Goal: Information Seeking & Learning: Check status

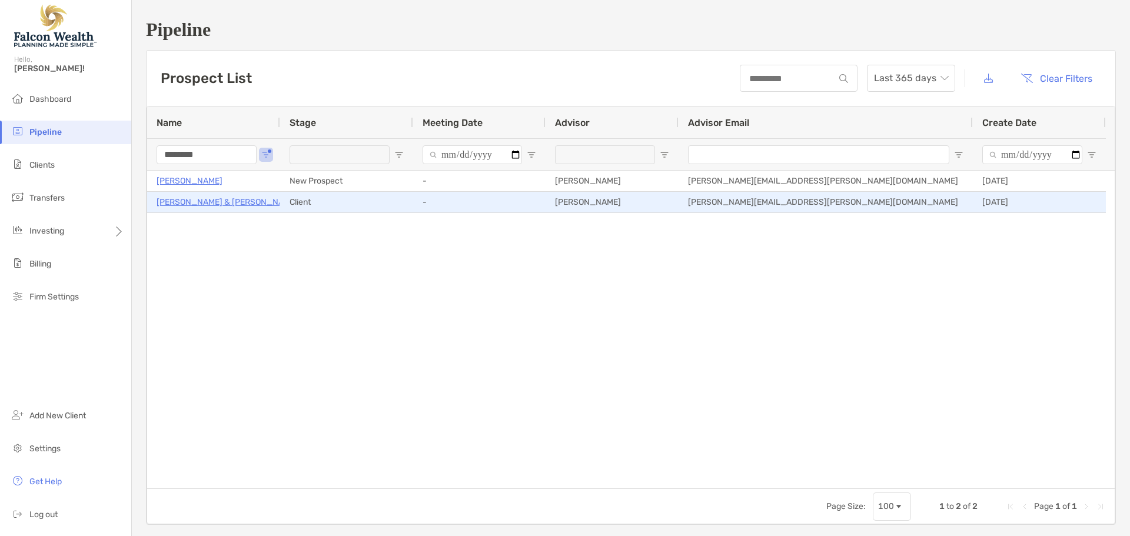
click at [225, 203] on p "[PERSON_NAME] & [PERSON_NAME]" at bounding box center [227, 202] width 141 height 15
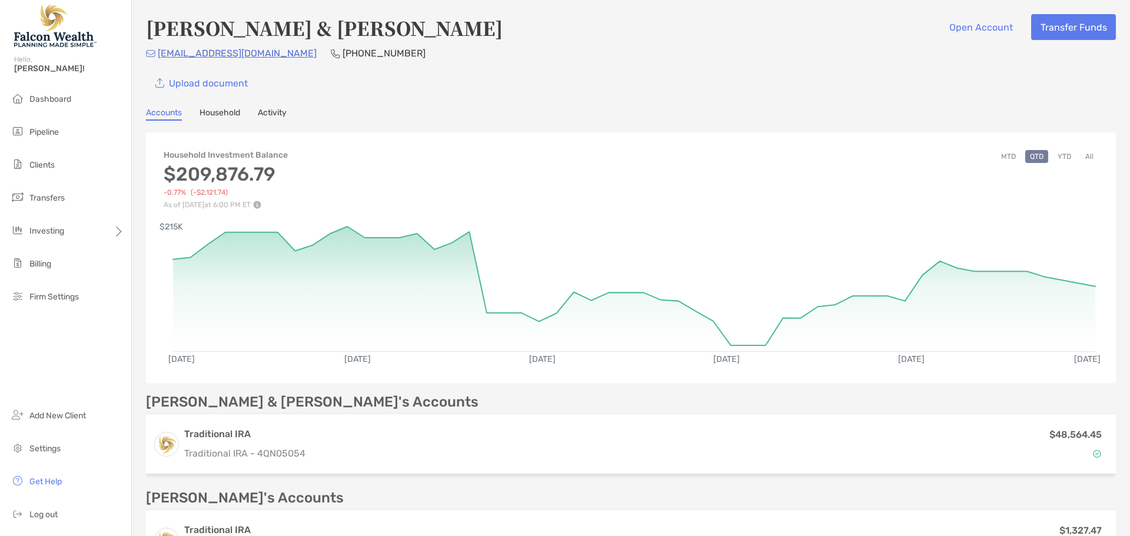
scroll to position [294, 0]
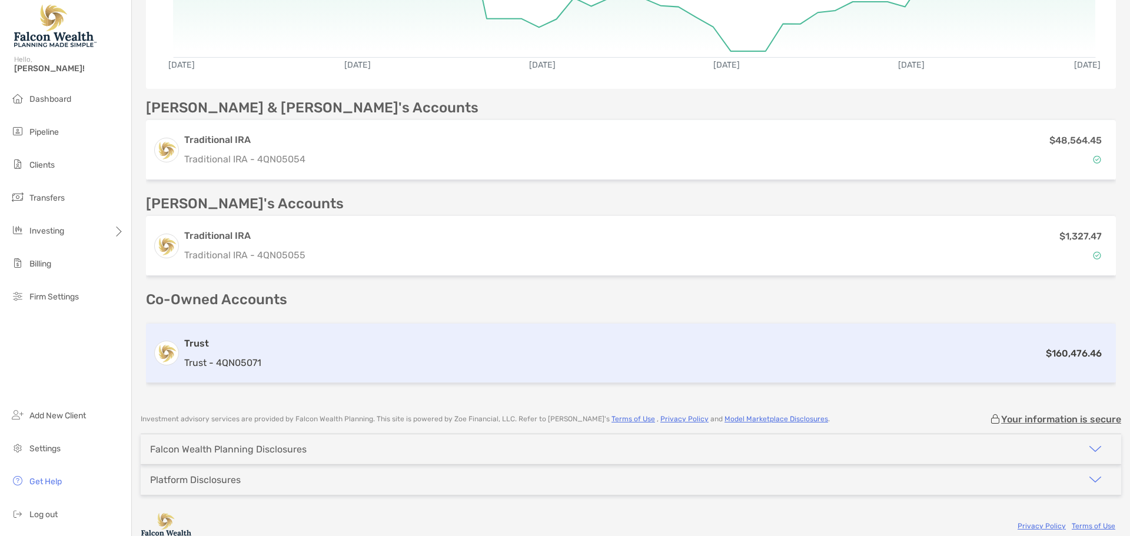
click at [231, 341] on h3 "Trust" at bounding box center [222, 344] width 77 height 14
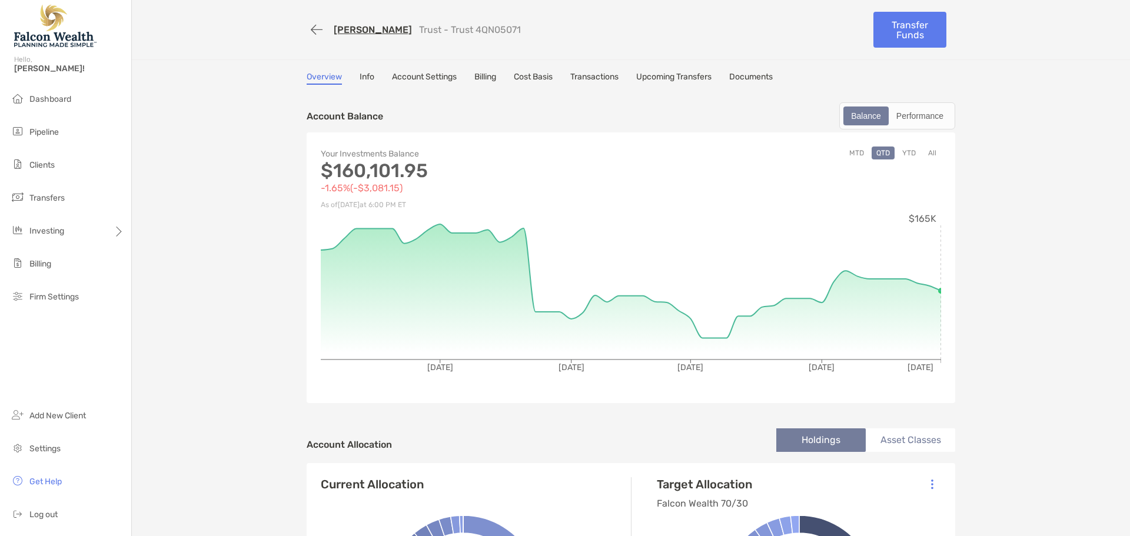
click at [902, 151] on button "YTD" at bounding box center [909, 153] width 23 height 13
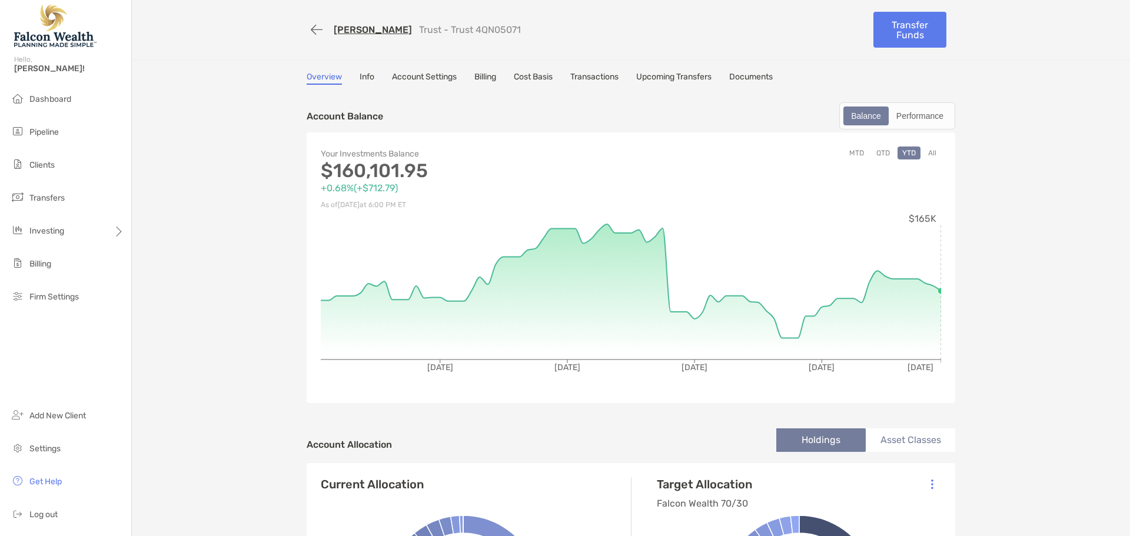
click at [760, 77] on link "Documents" at bounding box center [752, 78] width 44 height 13
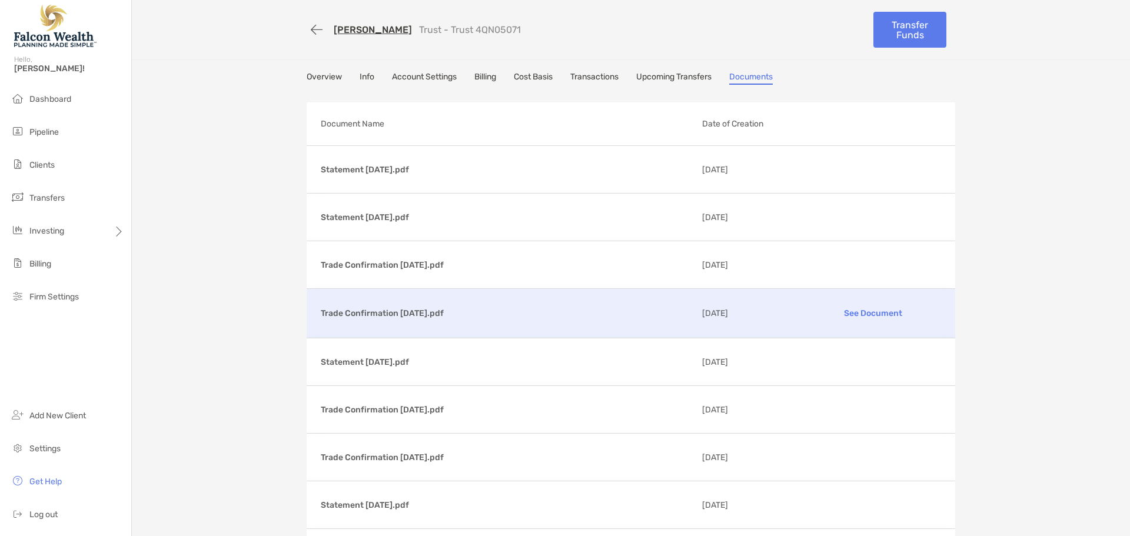
click at [851, 313] on p "See Document" at bounding box center [873, 313] width 137 height 21
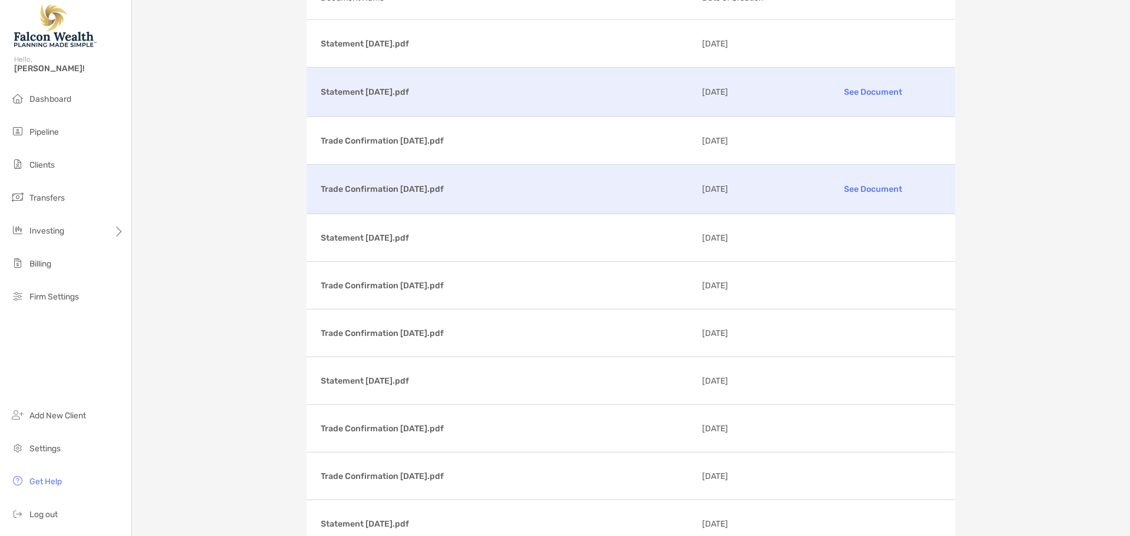
scroll to position [177, 0]
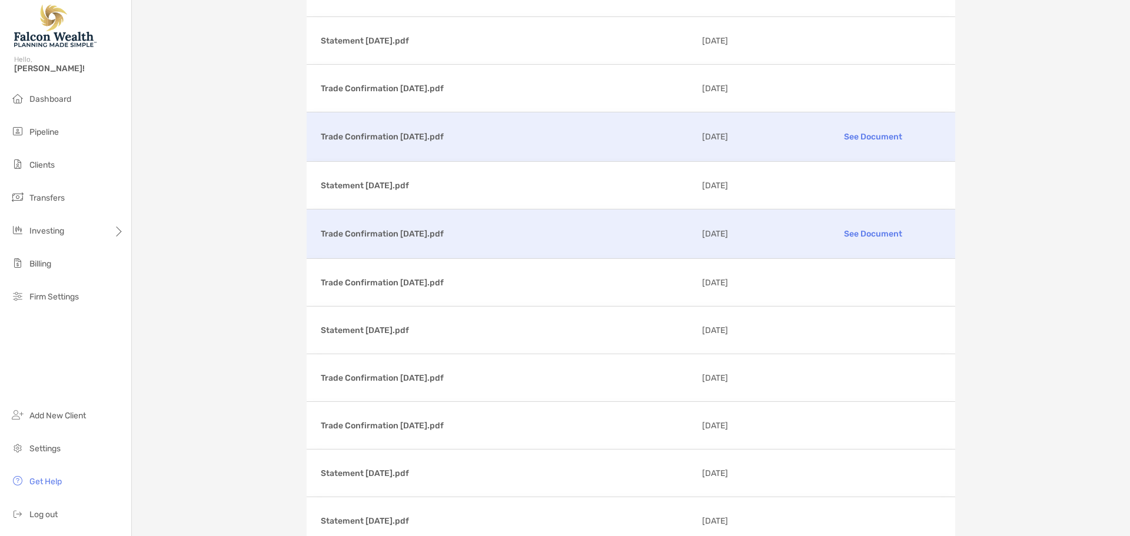
click at [848, 232] on p "See Document" at bounding box center [873, 234] width 137 height 21
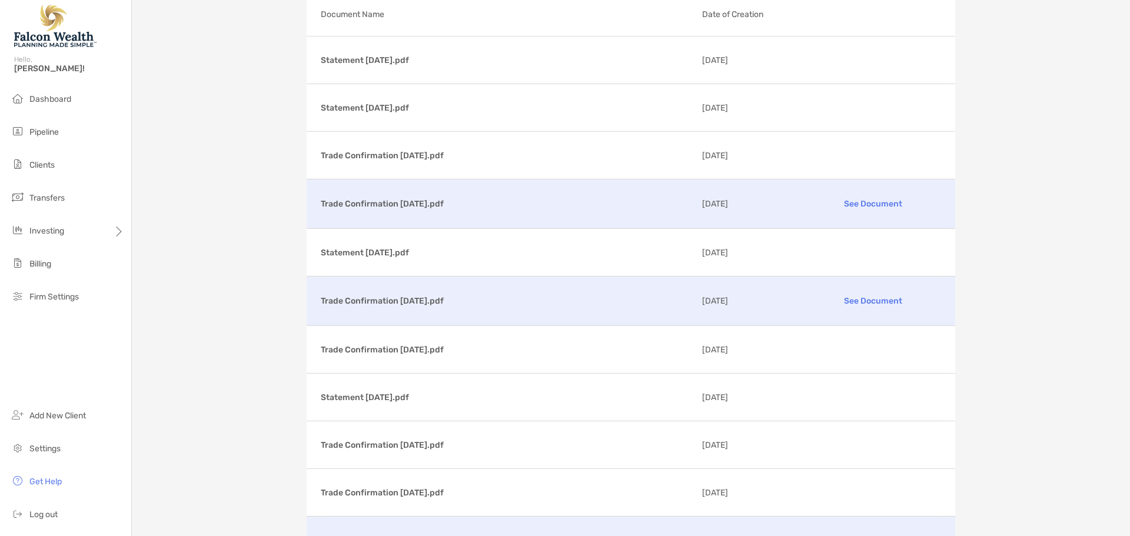
scroll to position [0, 0]
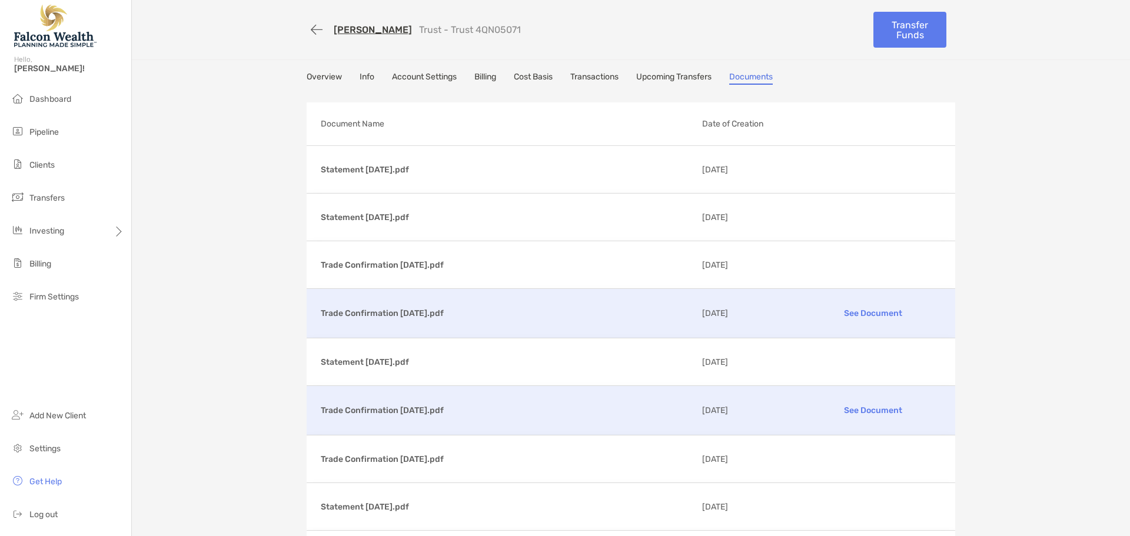
click at [362, 32] on link "[PERSON_NAME]" at bounding box center [373, 29] width 78 height 11
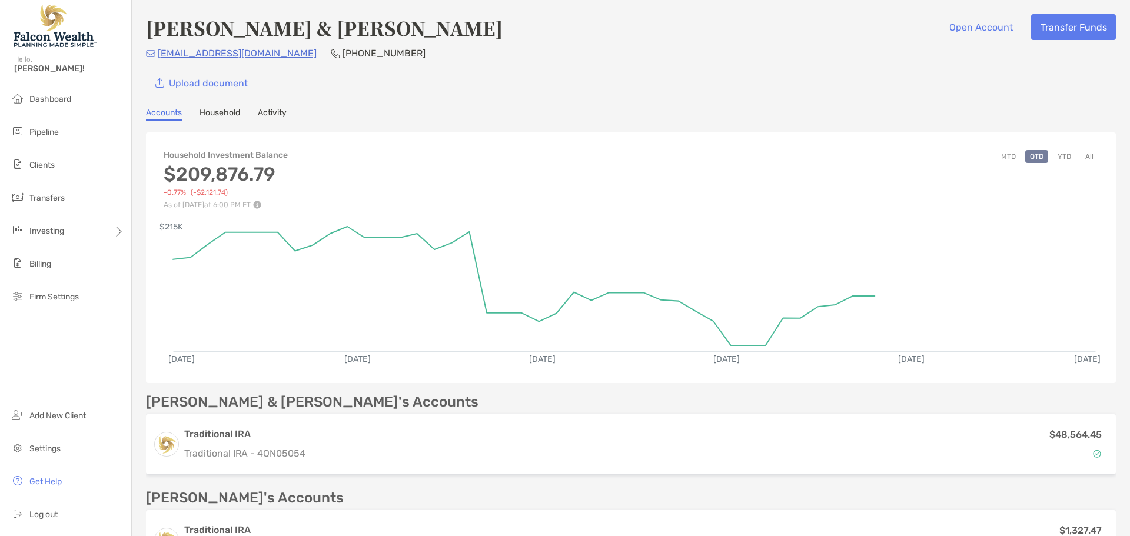
scroll to position [309, 0]
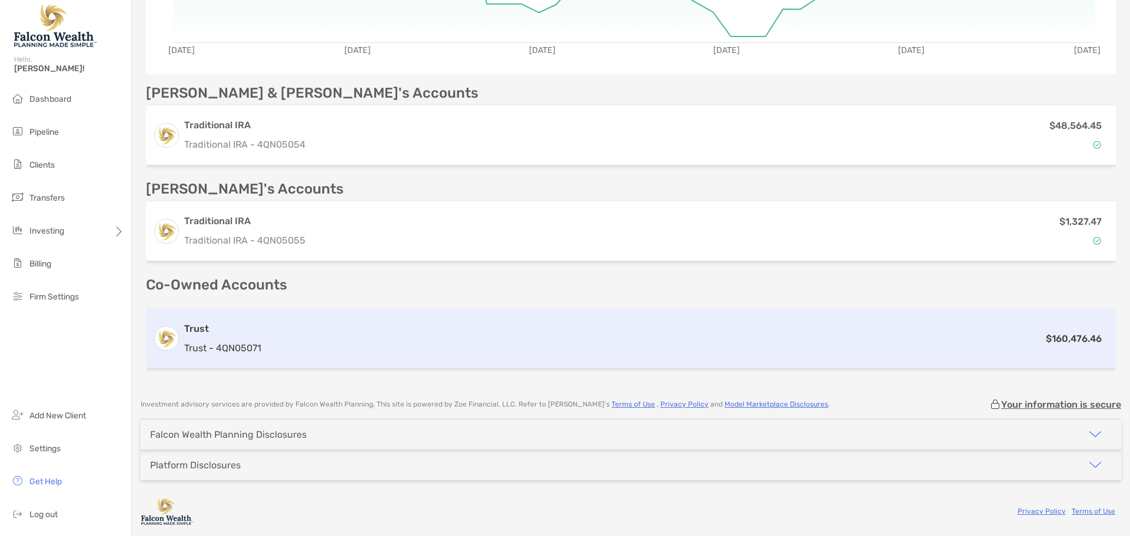
click at [306, 340] on div "$160,476.46" at bounding box center [687, 338] width 843 height 15
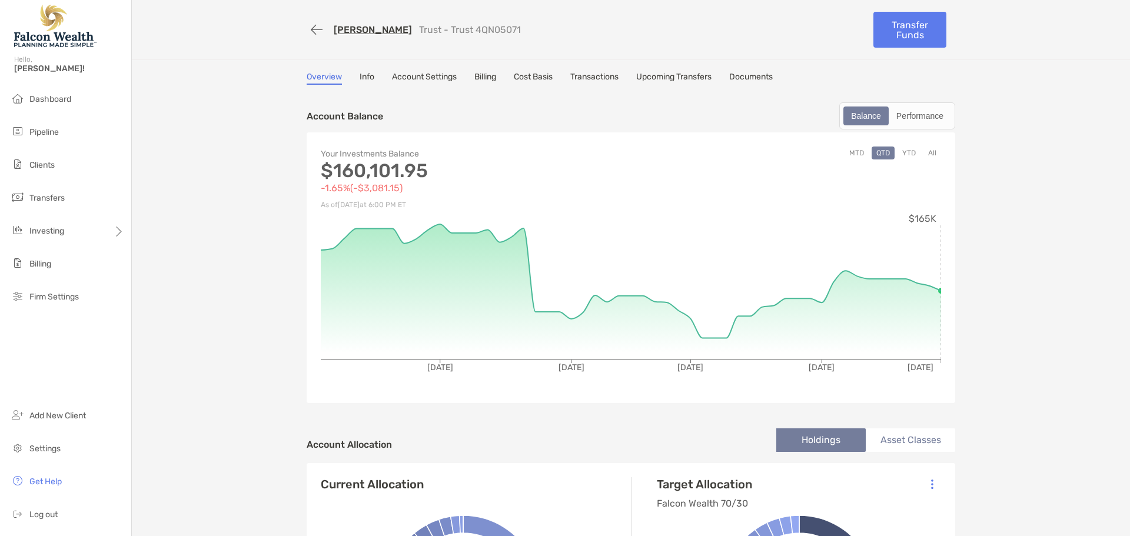
click at [530, 80] on link "Cost Basis" at bounding box center [533, 78] width 39 height 13
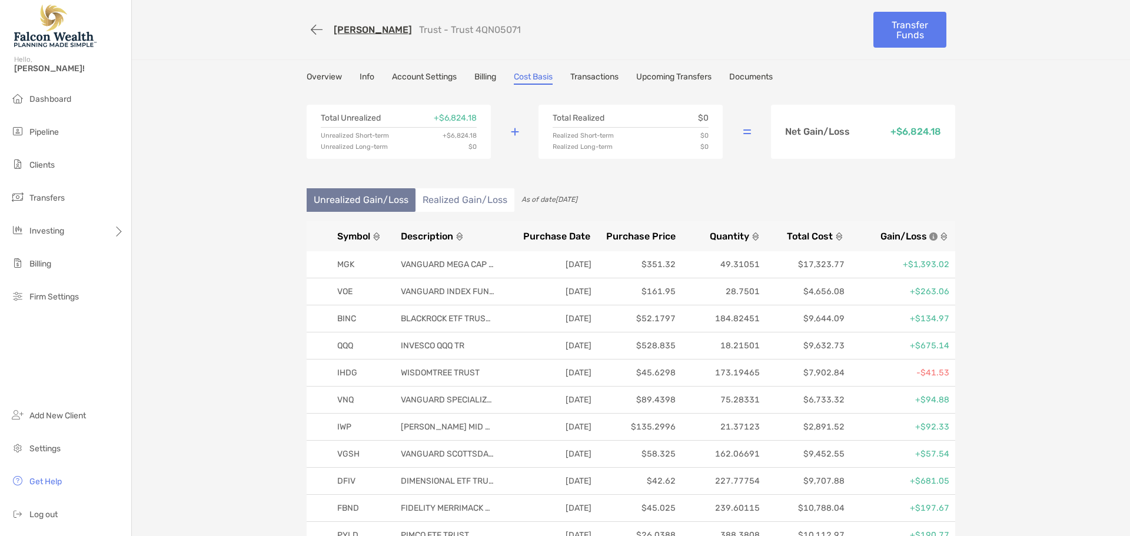
click at [331, 77] on link "Overview" at bounding box center [324, 78] width 35 height 13
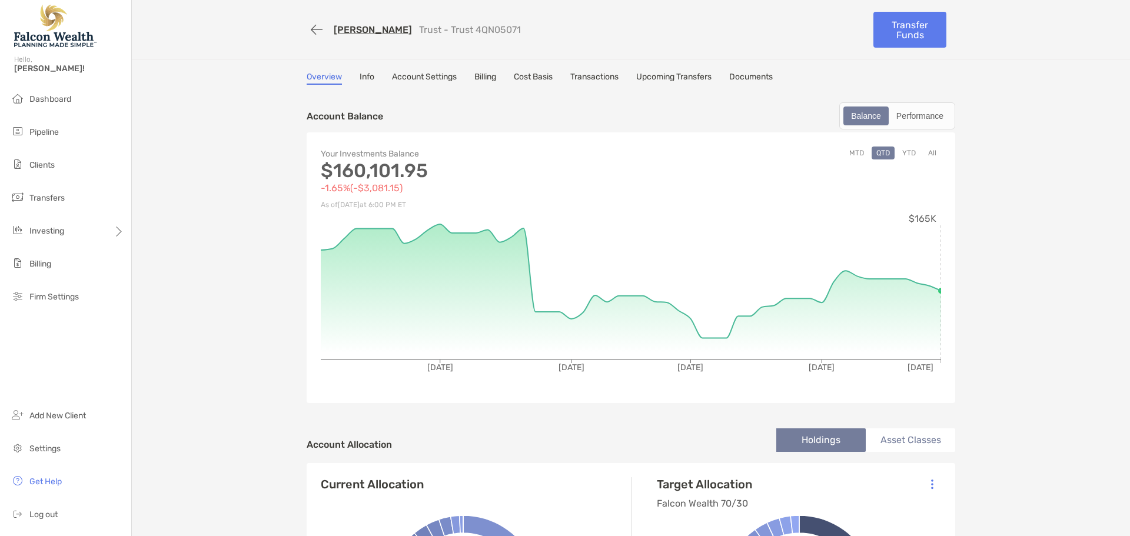
click at [907, 155] on button "YTD" at bounding box center [909, 153] width 23 height 13
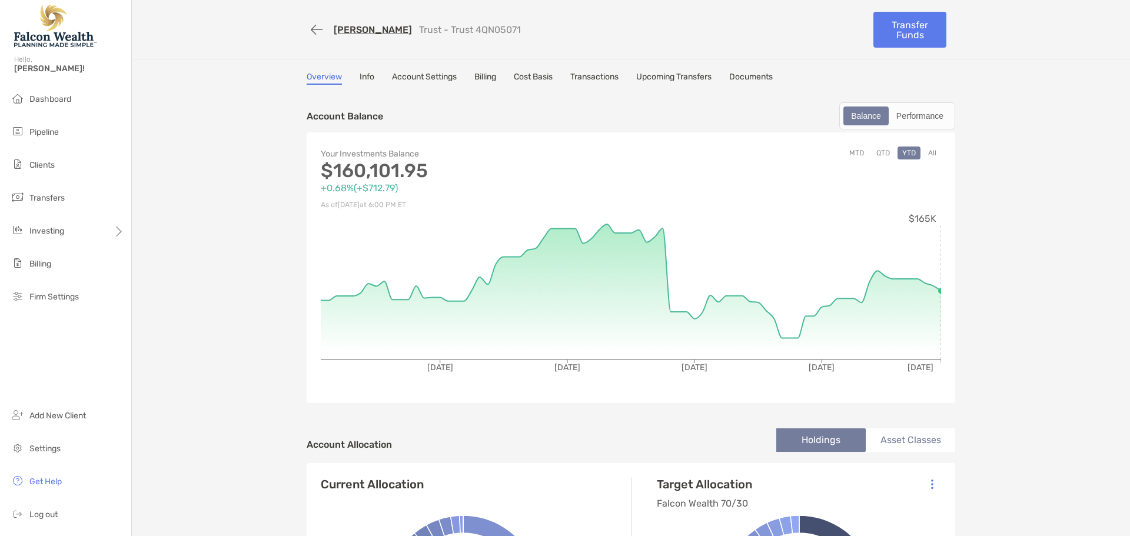
click at [522, 77] on link "Cost Basis" at bounding box center [533, 78] width 39 height 13
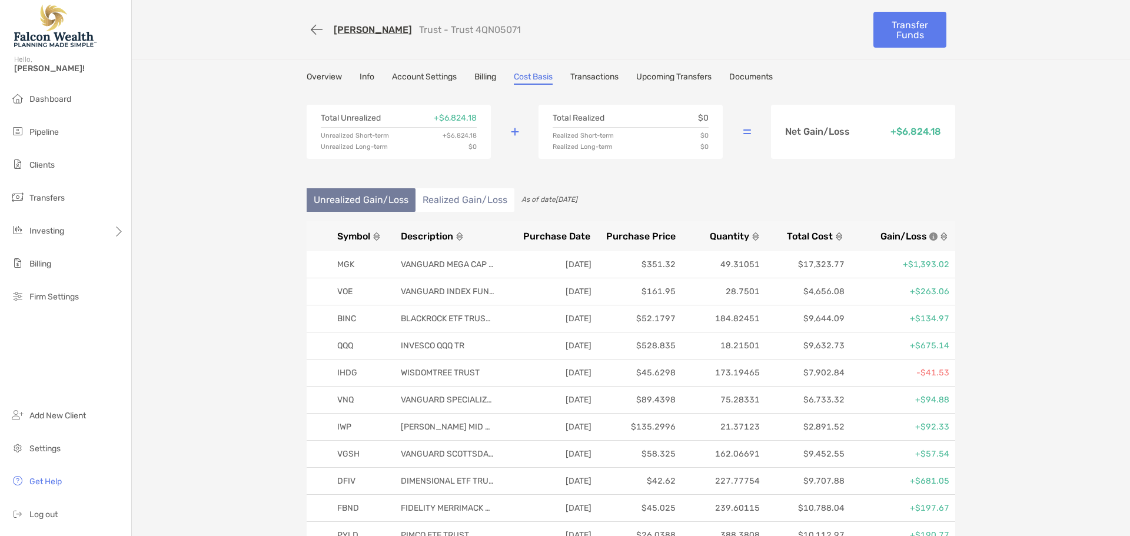
click at [466, 201] on li "Realized Gain/Loss" at bounding box center [465, 200] width 99 height 24
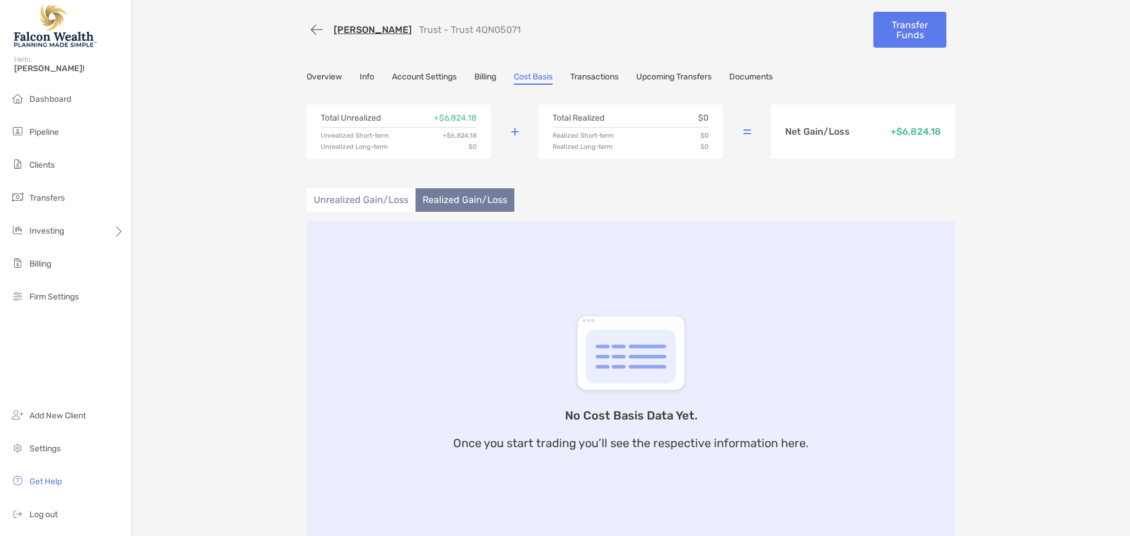
click at [403, 198] on li "Unrealized Gain/Loss" at bounding box center [361, 200] width 109 height 24
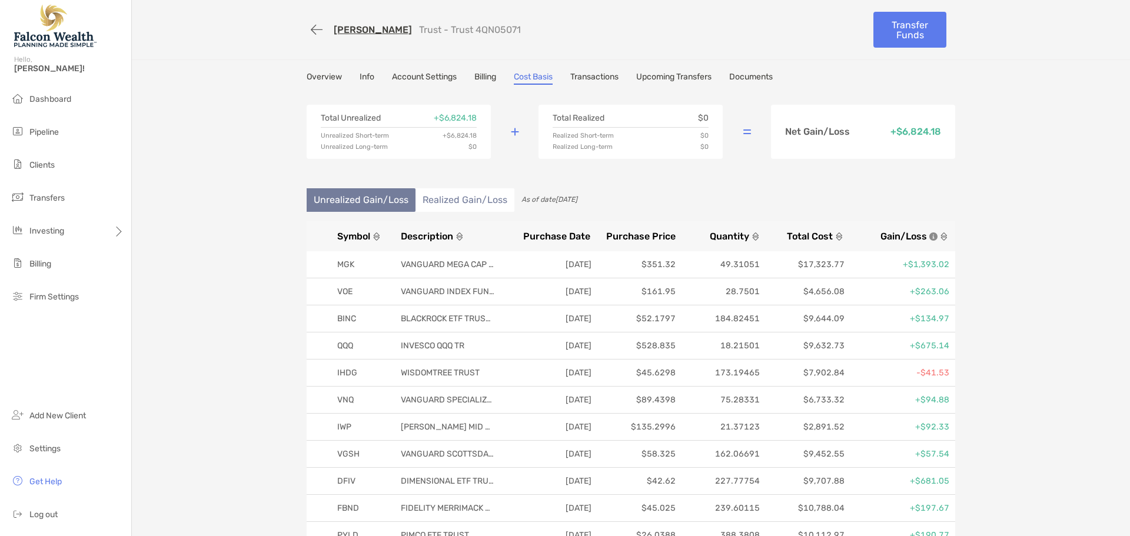
click at [371, 33] on link "Marla Jamieson" at bounding box center [373, 29] width 78 height 11
click at [318, 77] on link "Overview" at bounding box center [324, 78] width 35 height 13
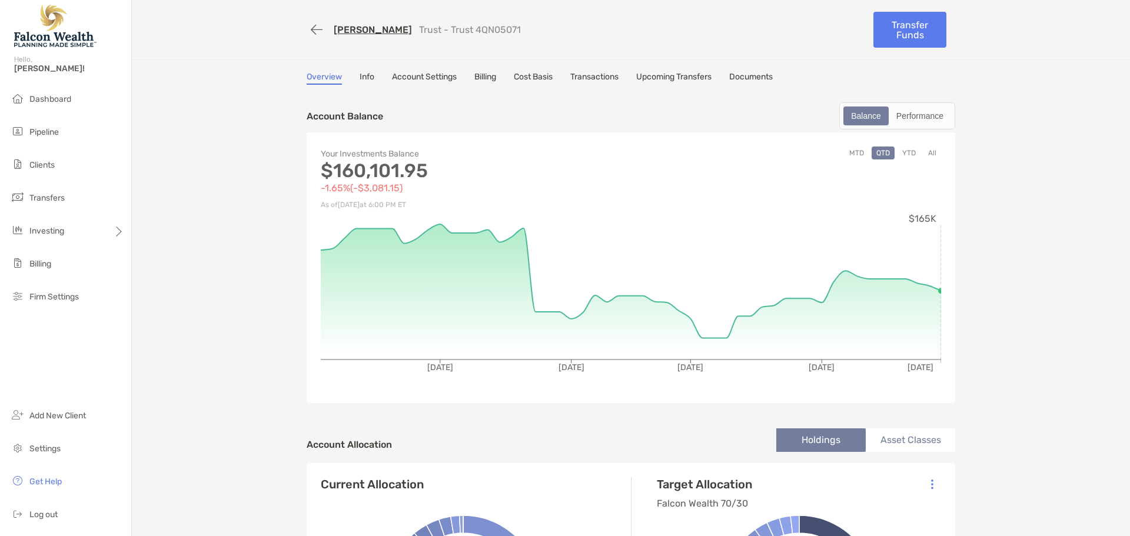
click at [542, 79] on link "Cost Basis" at bounding box center [533, 78] width 39 height 13
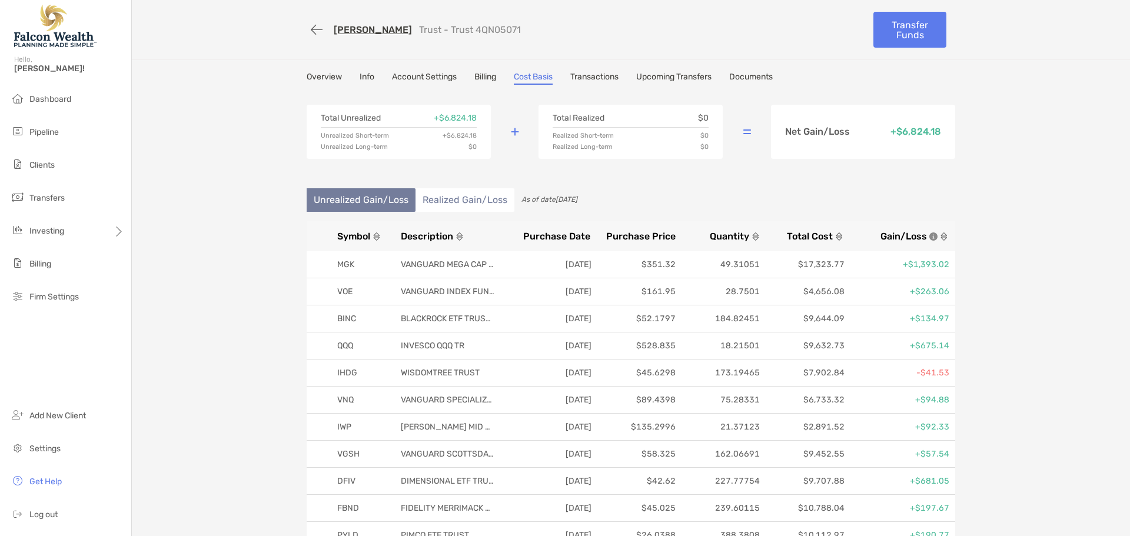
click at [319, 81] on link "Overview" at bounding box center [324, 78] width 35 height 13
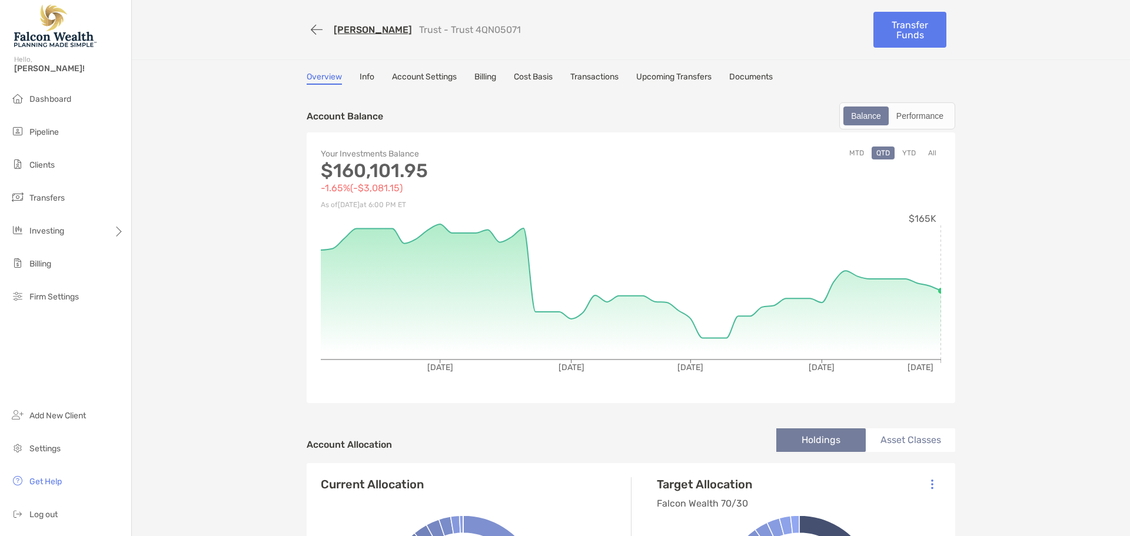
click at [582, 77] on link "Transactions" at bounding box center [595, 78] width 48 height 13
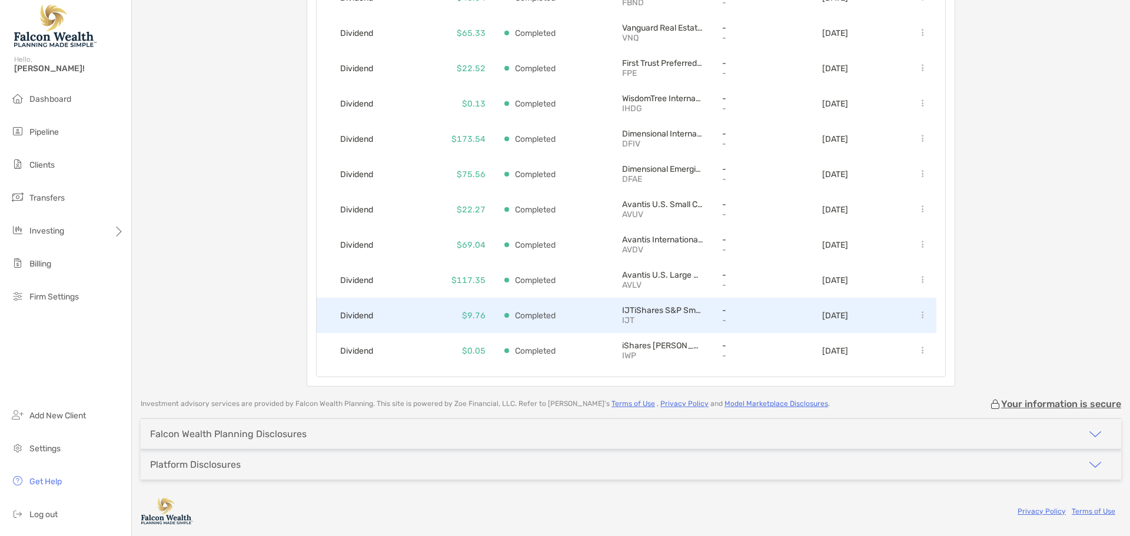
scroll to position [569, 0]
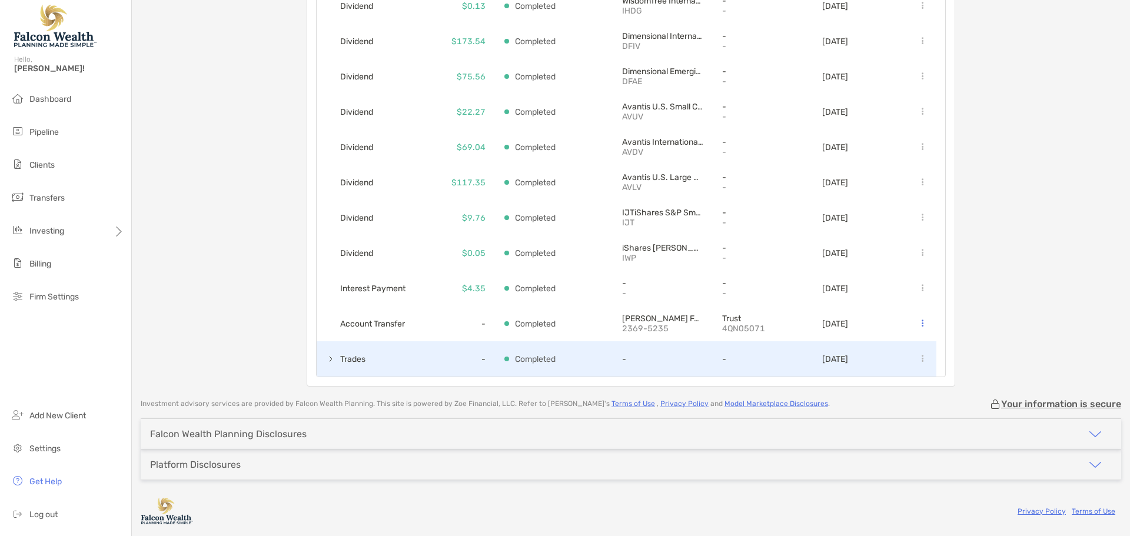
click at [329, 359] on span at bounding box center [330, 358] width 9 height 9
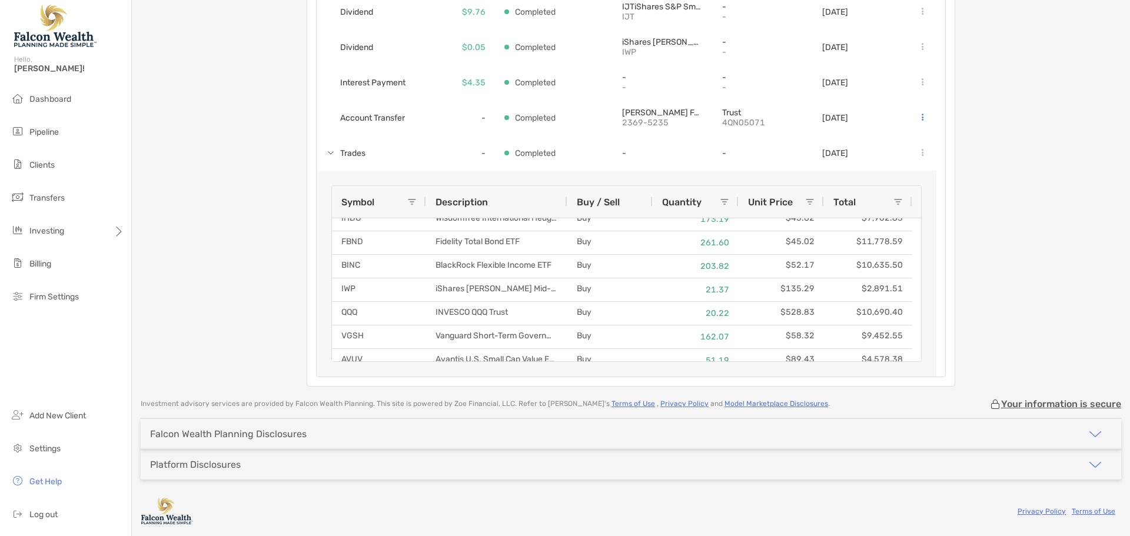
scroll to position [0, 0]
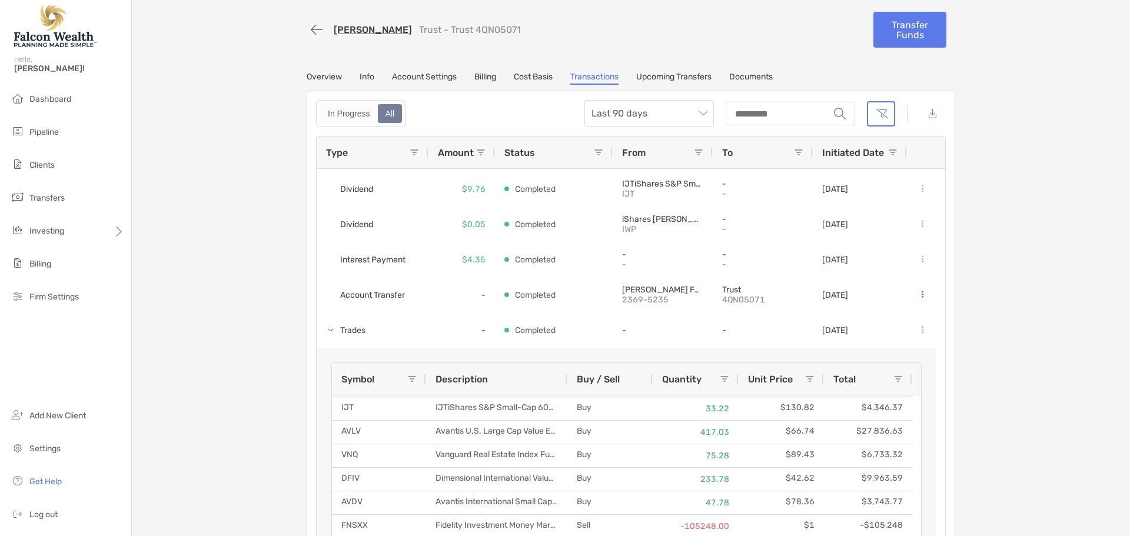
click at [541, 76] on link "Cost Basis" at bounding box center [533, 78] width 39 height 13
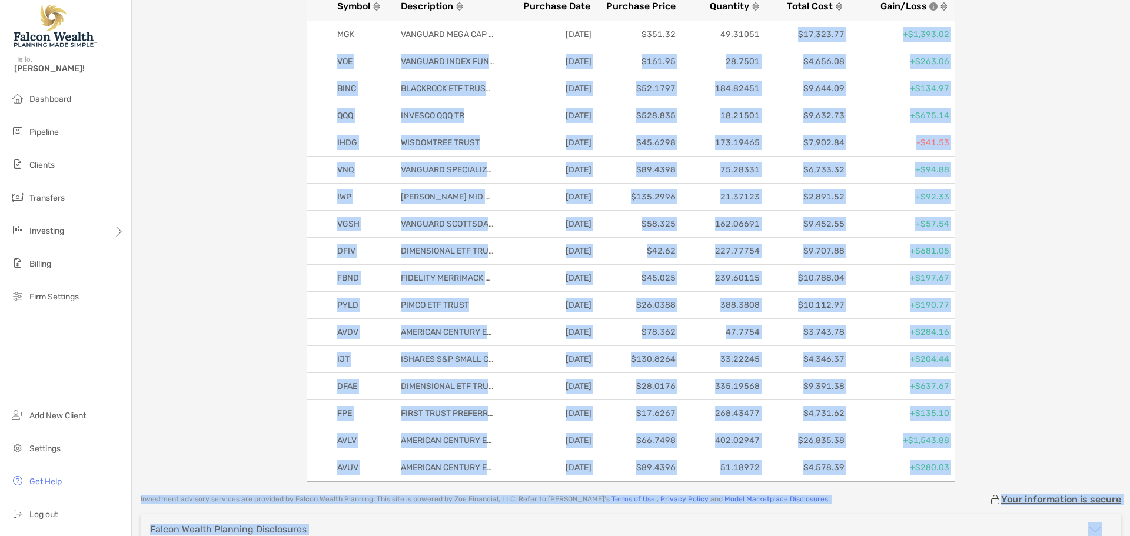
scroll to position [326, 0]
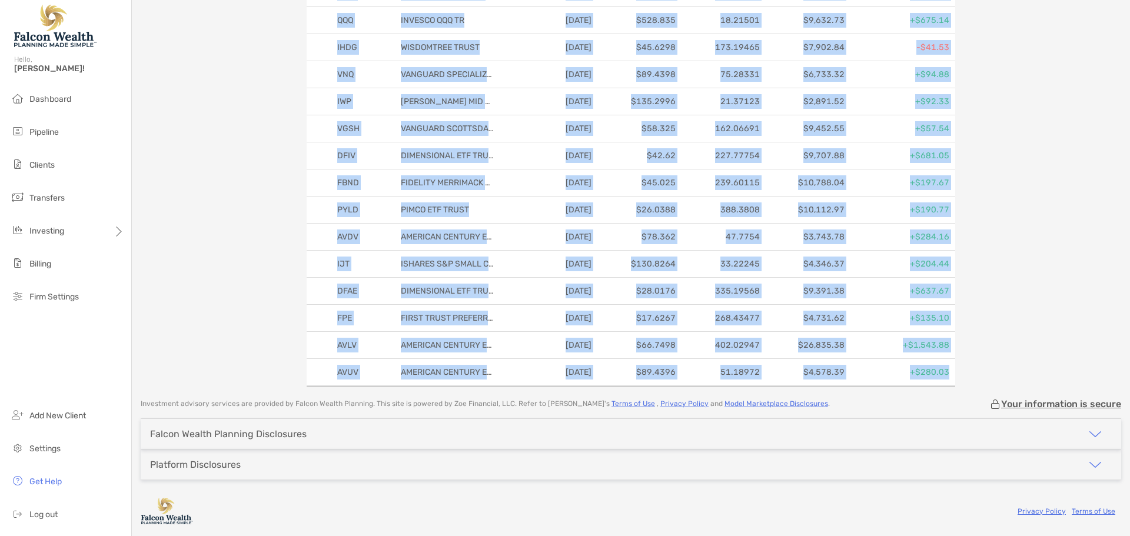
drag, startPoint x: 797, startPoint y: 85, endPoint x: 960, endPoint y: 374, distance: 331.9
click at [960, 374] on div "Overview Info Account Settings Billing Cost Basis Transactions Upcoming Transfe…" at bounding box center [631, 66] width 672 height 641
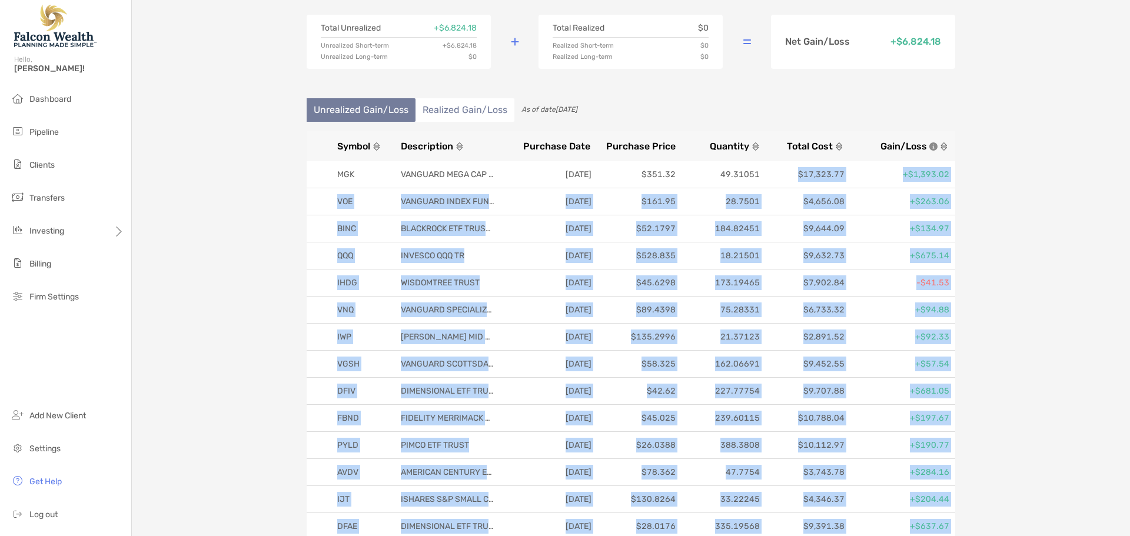
click at [995, 340] on div "Marla Jamieson Trust - Trust 4QN05071 Transfer Funds Overview Info Account Sett…" at bounding box center [631, 266] width 999 height 712
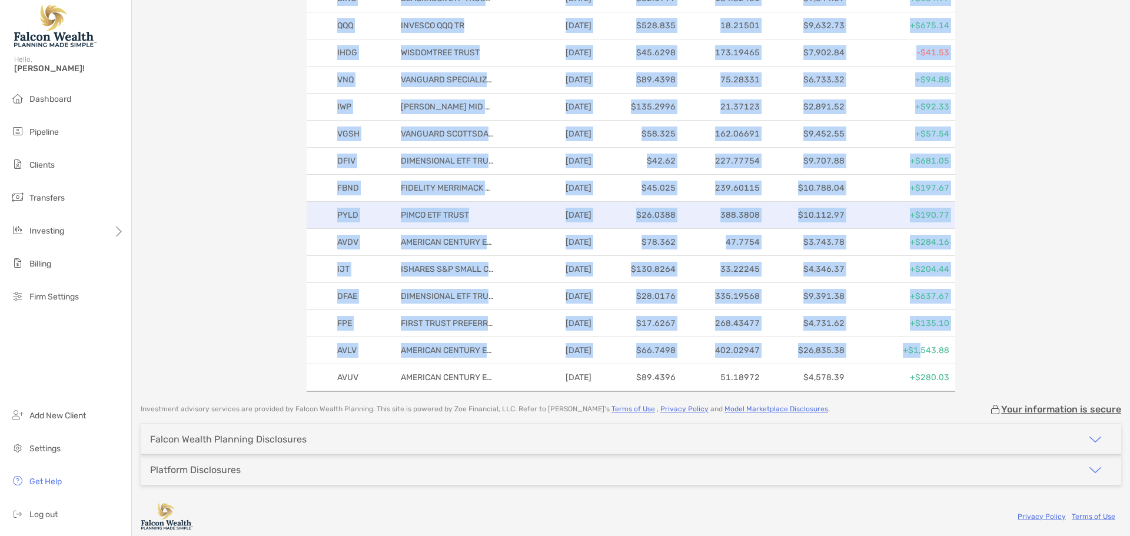
scroll to position [326, 0]
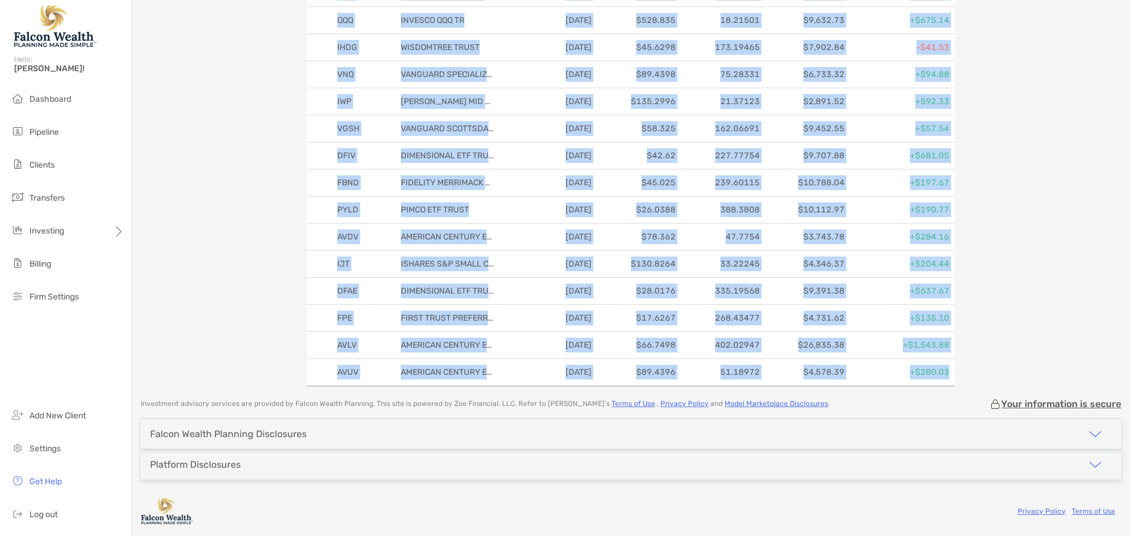
drag, startPoint x: 333, startPoint y: 172, endPoint x: 953, endPoint y: 374, distance: 652.1
click at [953, 374] on div "Overview Info Account Settings Billing Cost Basis Transactions Upcoming Transfe…" at bounding box center [631, 66] width 672 height 641
copy div "MGK VANGUARD MEGA CAP GROWTH ETF 06/06/2025 $351.32 49.31051 $17,323.77 +$1,393…"
click at [1027, 272] on div "Marla Jamieson Trust - Trust 4QN05071 Transfer Funds Overview Info Account Sett…" at bounding box center [631, 30] width 999 height 712
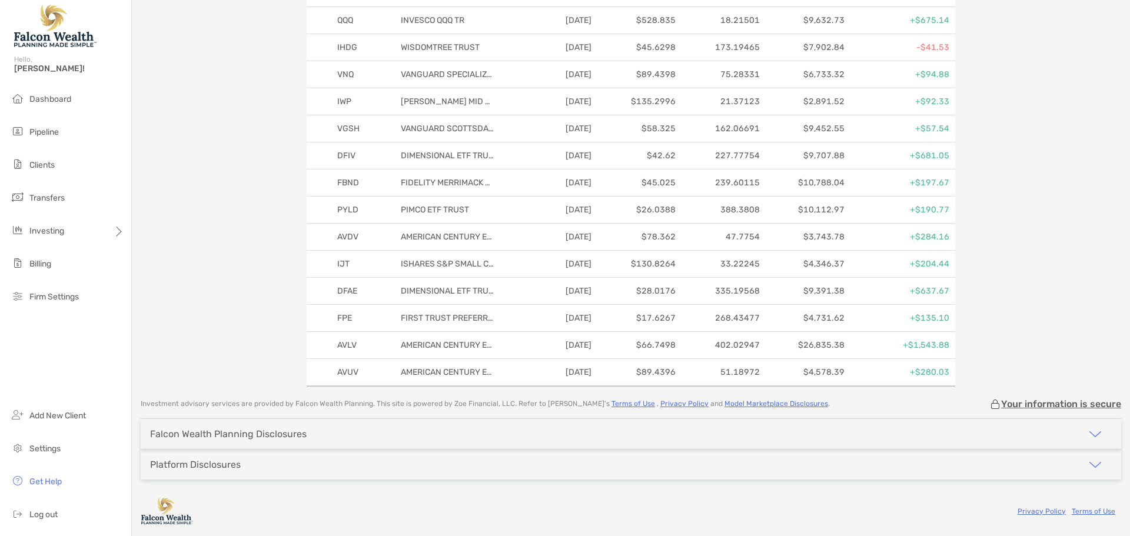
scroll to position [0, 0]
